Goal: Information Seeking & Learning: Learn about a topic

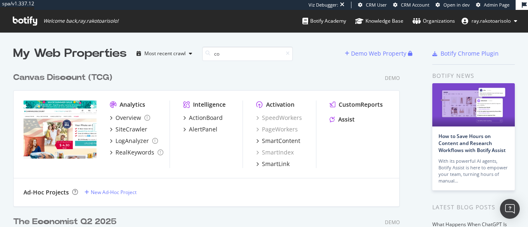
scroll to position [282, 387]
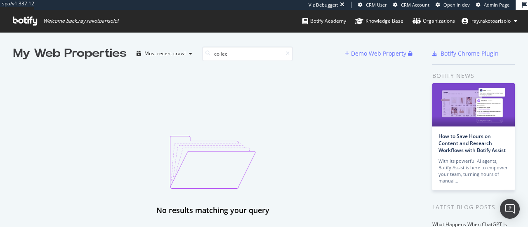
type input "collec"
click at [18, 20] on icon at bounding box center [25, 21] width 24 height 9
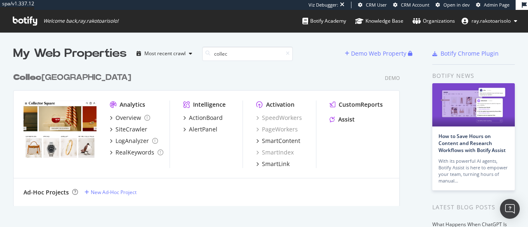
scroll to position [138, 387]
click at [78, 79] on div "[GEOGRAPHIC_DATA]" at bounding box center [72, 78] width 118 height 12
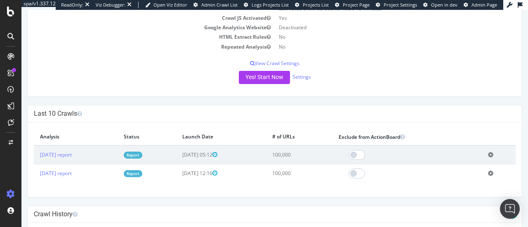
scroll to position [118, 0]
click at [72, 156] on link "[DATE] report" at bounding box center [56, 154] width 32 height 7
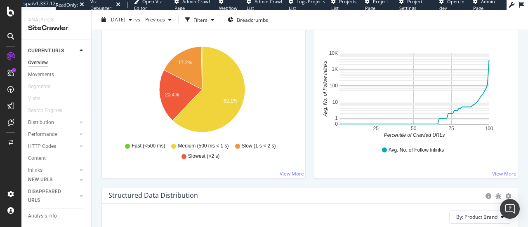
scroll to position [642, 0]
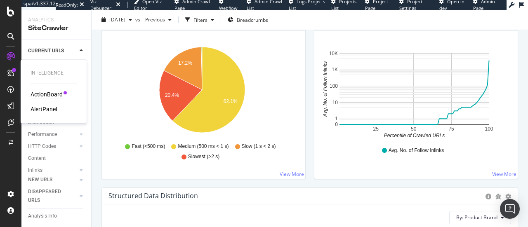
click at [40, 92] on div "ActionBoard" at bounding box center [47, 94] width 32 height 8
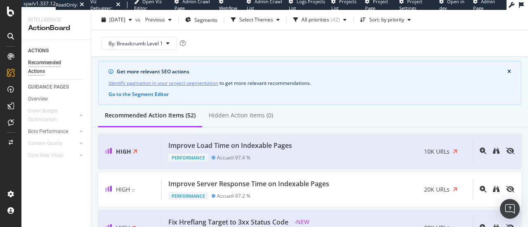
scroll to position [23, 0]
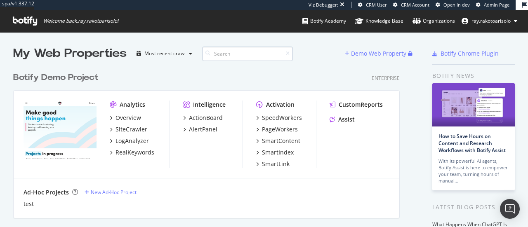
scroll to position [2618, 387]
click at [30, 24] on icon at bounding box center [25, 21] width 24 height 9
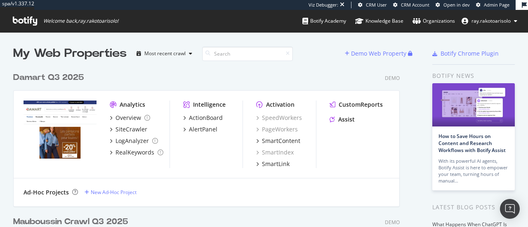
scroll to position [4179, 387]
click at [229, 56] on input at bounding box center [247, 54] width 91 height 14
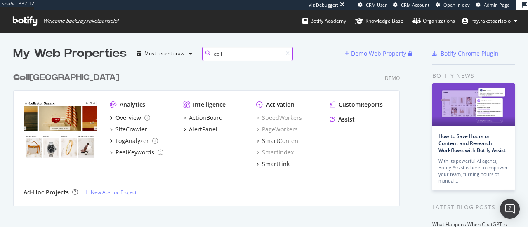
scroll to position [138, 387]
type input "coll"
click at [26, 77] on b "Coll" at bounding box center [21, 77] width 17 height 8
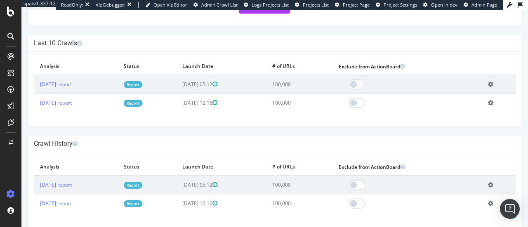
scroll to position [195, 0]
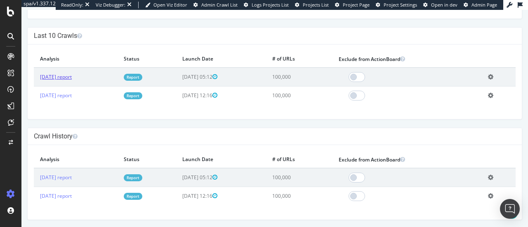
click at [71, 74] on link "[DATE] report" at bounding box center [56, 76] width 32 height 7
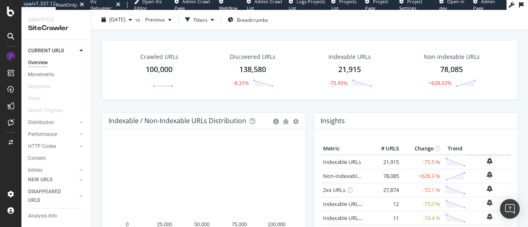
scroll to position [54, 0]
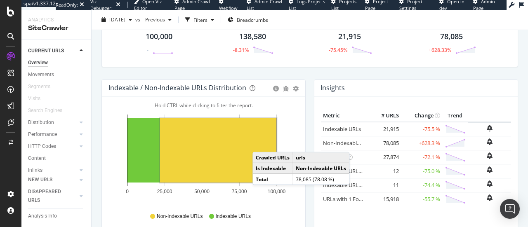
click at [261, 143] on rect "A chart." at bounding box center [218, 150] width 116 height 64
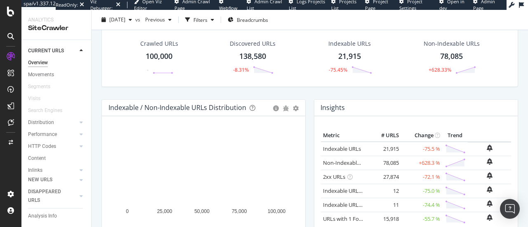
scroll to position [70, 0]
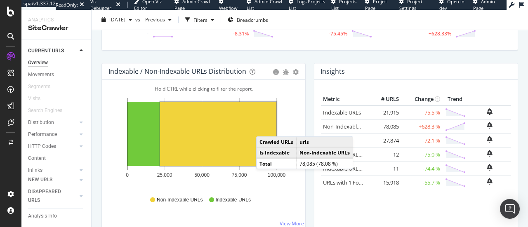
click at [367, 64] on div "Insights × Close Chart overview-insight-panel - API Requests List Area Type Req…" at bounding box center [417, 72] width 204 height 17
